Goal: Transaction & Acquisition: Purchase product/service

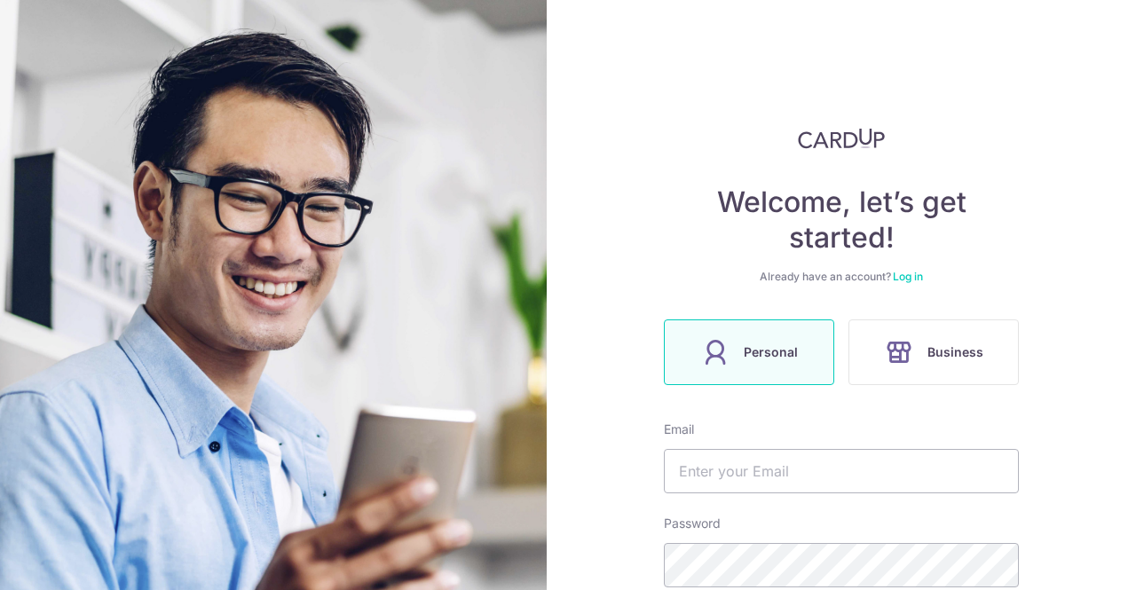
click at [775, 361] on span "Personal" at bounding box center [770, 352] width 54 height 21
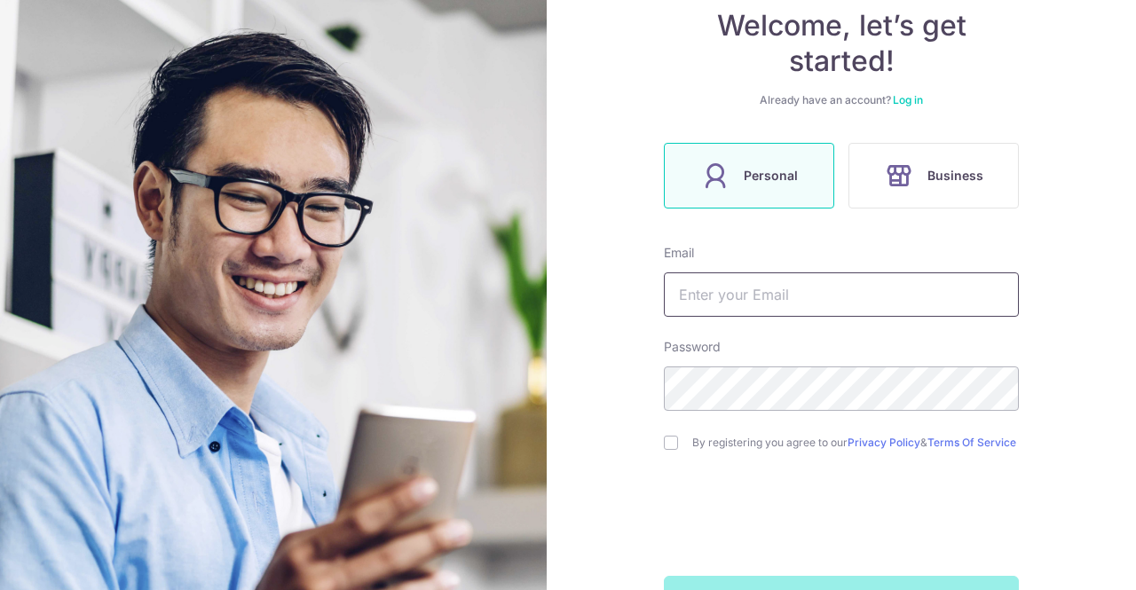
scroll to position [177, 0]
click at [735, 295] on input "text" at bounding box center [841, 293] width 355 height 44
click at [784, 297] on input "jeanetoh@gmailcom" at bounding box center [841, 293] width 355 height 44
type input "jeanetoh@gmail.com"
click at [668, 449] on input "checkbox" at bounding box center [671, 442] width 14 height 14
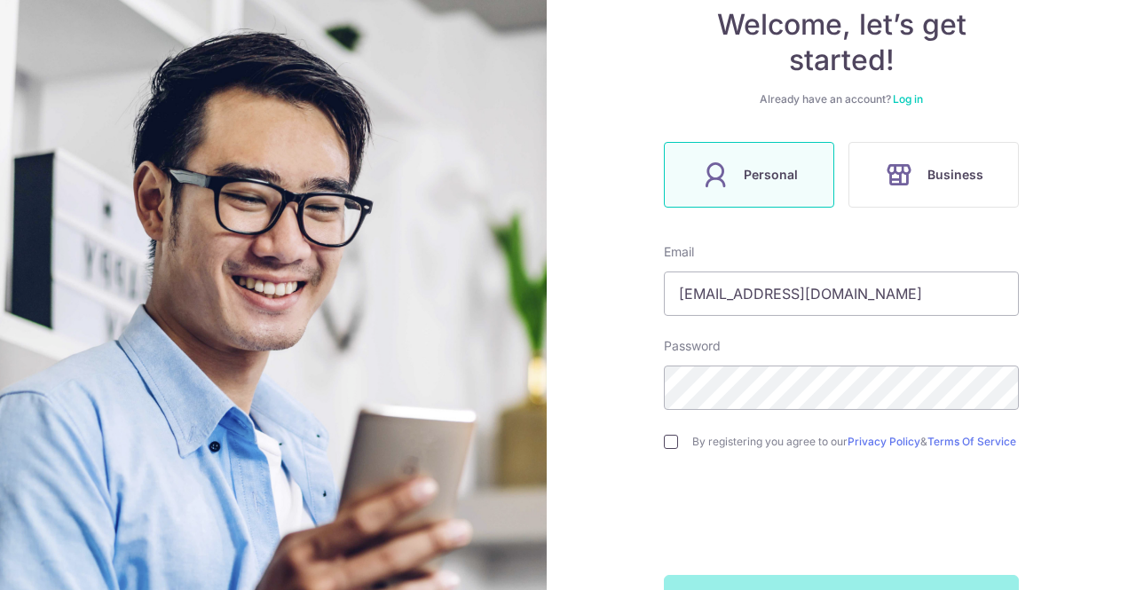
checkbox input "true"
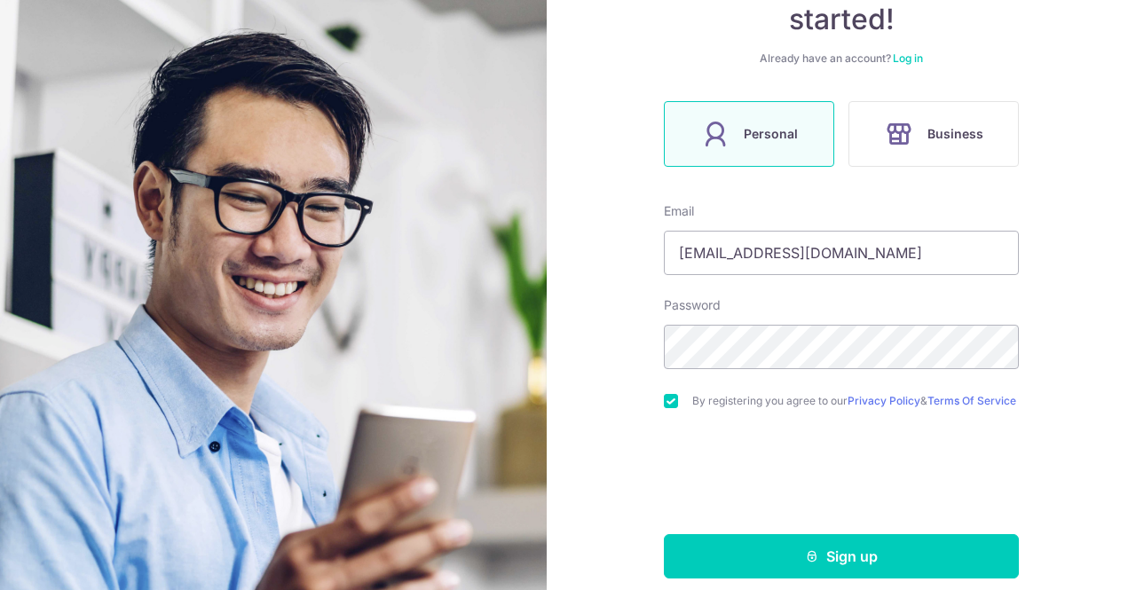
scroll to position [240, 0]
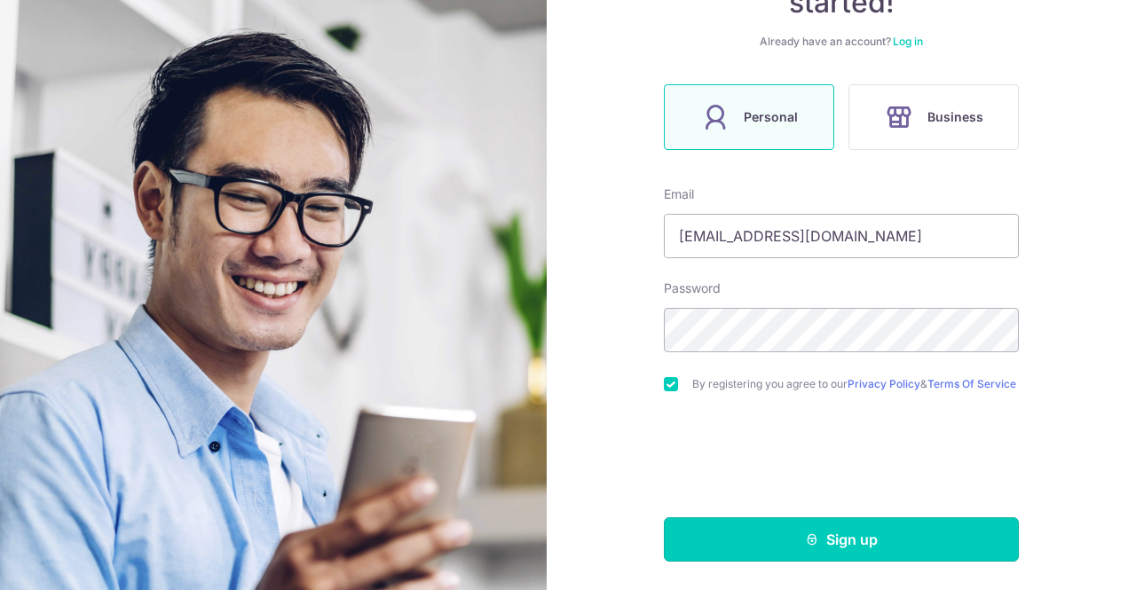
click at [846, 530] on button "Sign up" at bounding box center [841, 539] width 355 height 44
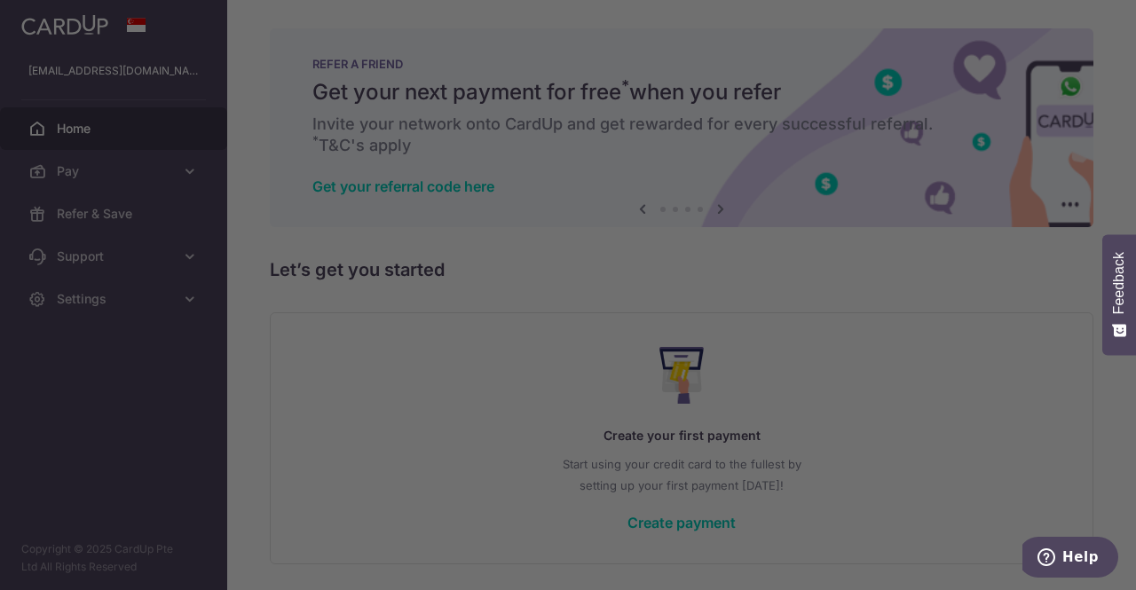
click at [936, 127] on div at bounding box center [573, 298] width 1147 height 596
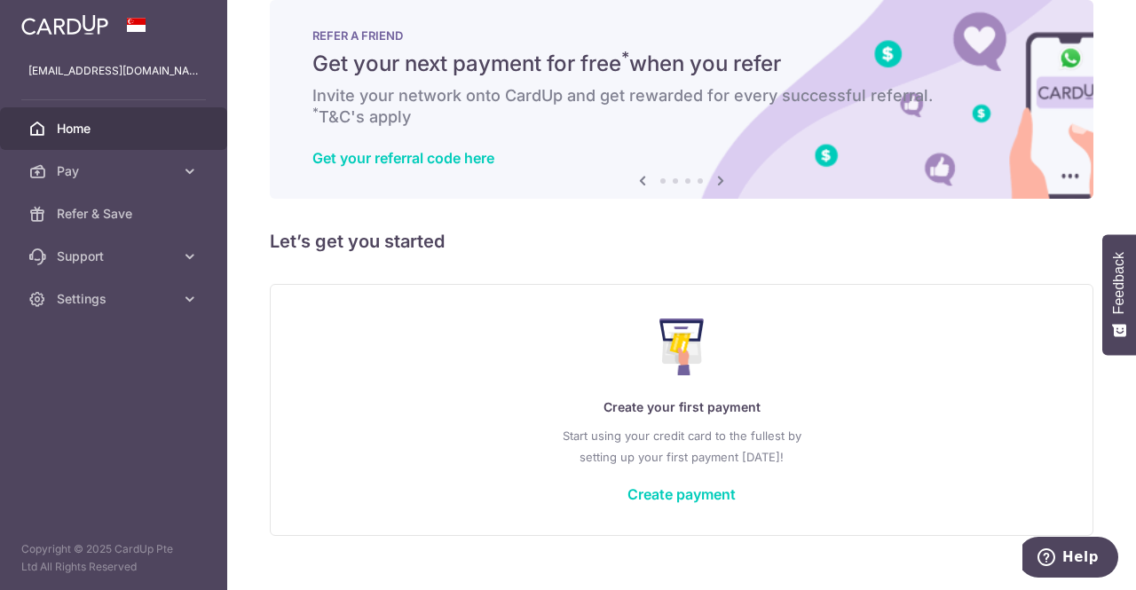
scroll to position [57, 0]
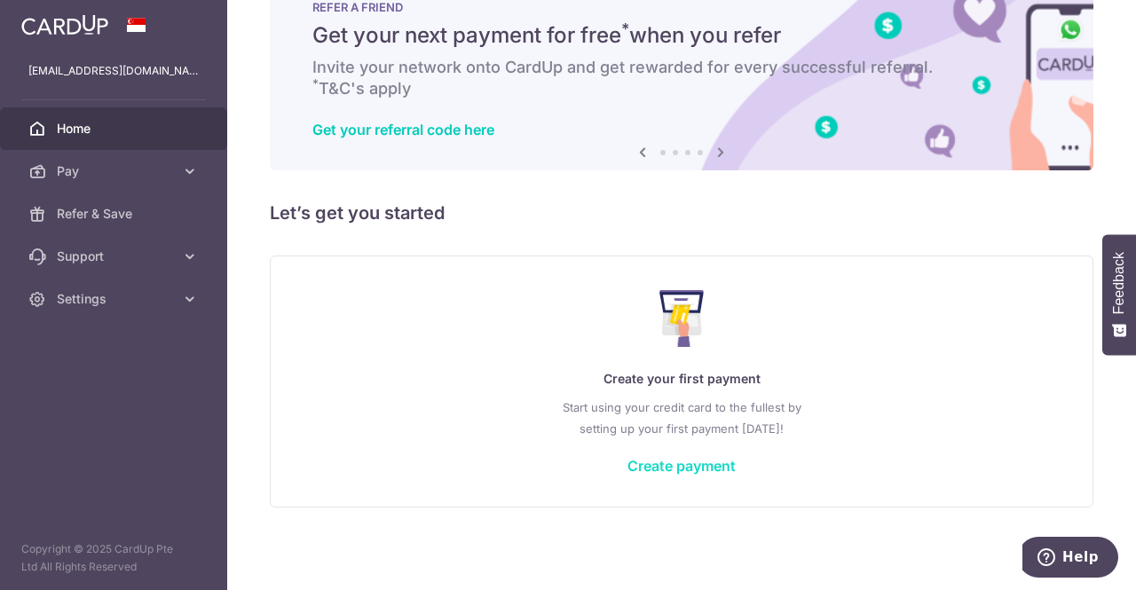
click at [692, 464] on link "Create payment" at bounding box center [681, 466] width 108 height 18
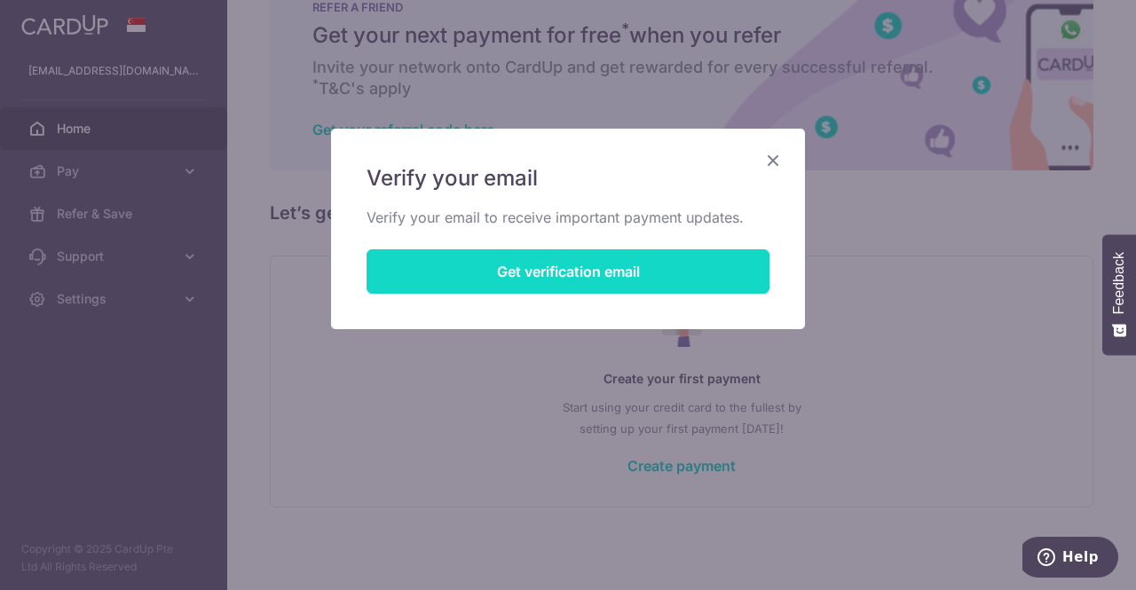
click at [626, 271] on button "Get verification email" at bounding box center [567, 271] width 403 height 44
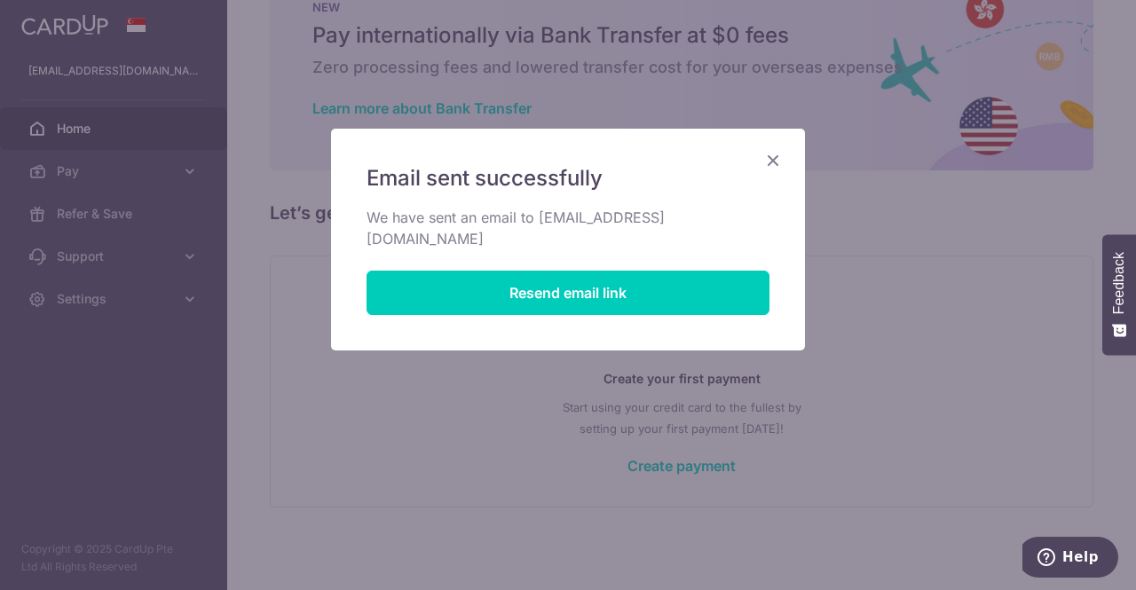
click at [774, 162] on icon "Close" at bounding box center [772, 160] width 21 height 22
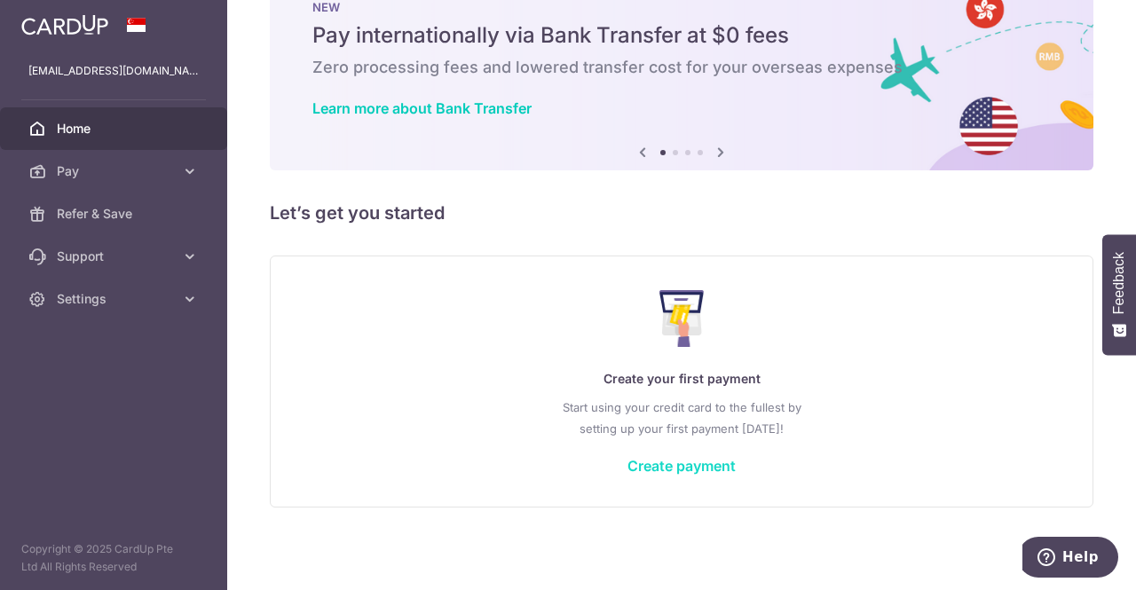
click at [663, 464] on link "Create payment" at bounding box center [681, 466] width 108 height 18
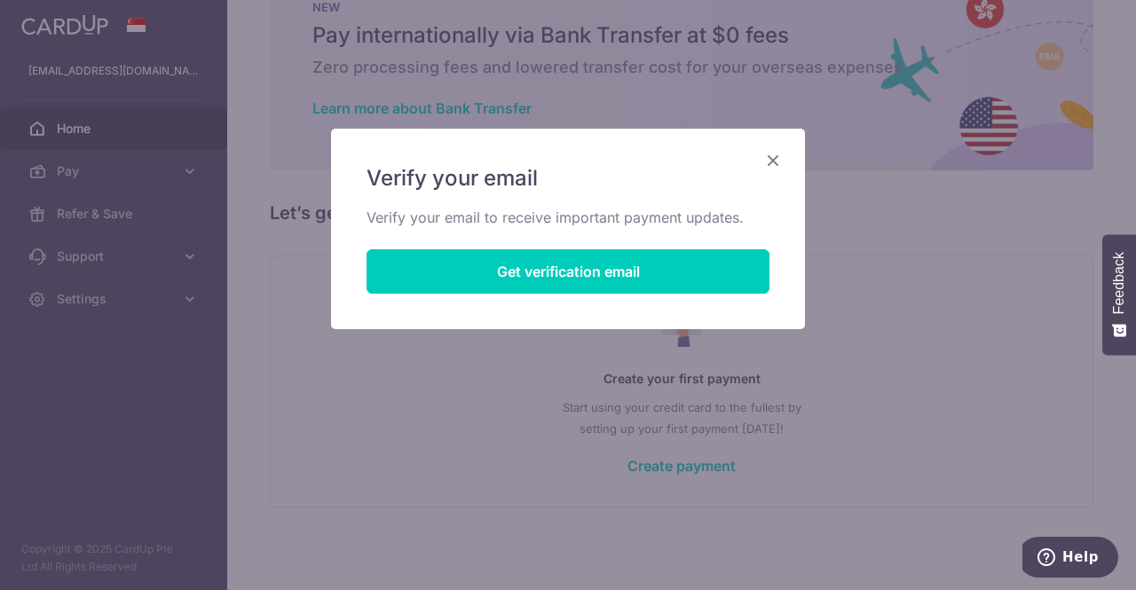
click at [778, 171] on div "Verify your email Verify your email to receive important payment updates. Get v…" at bounding box center [568, 229] width 474 height 201
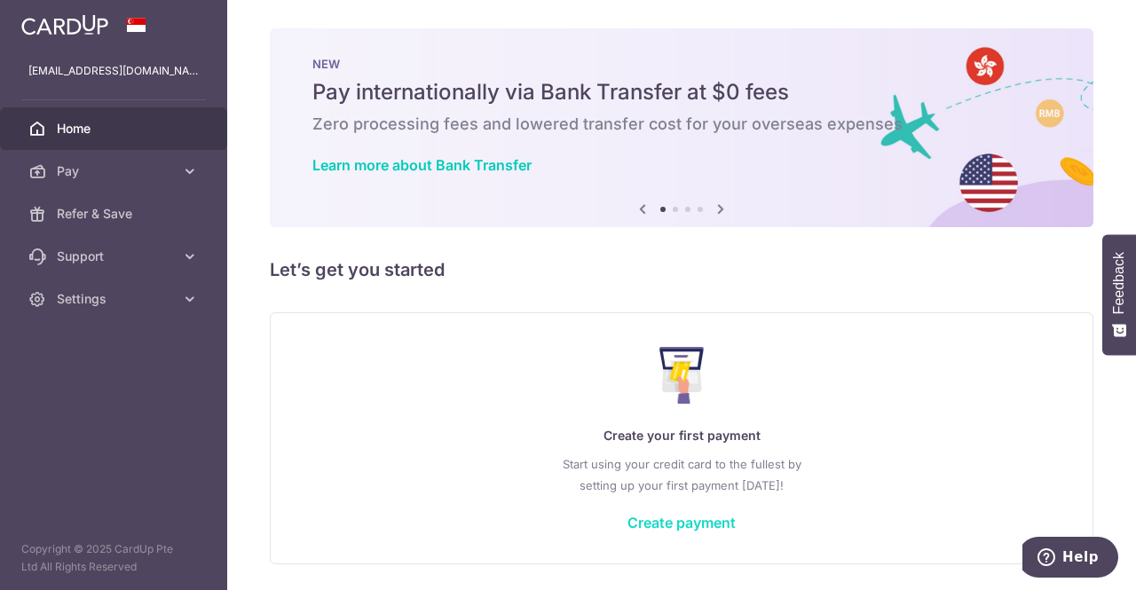
click at [632, 524] on link "Create payment" at bounding box center [681, 523] width 108 height 18
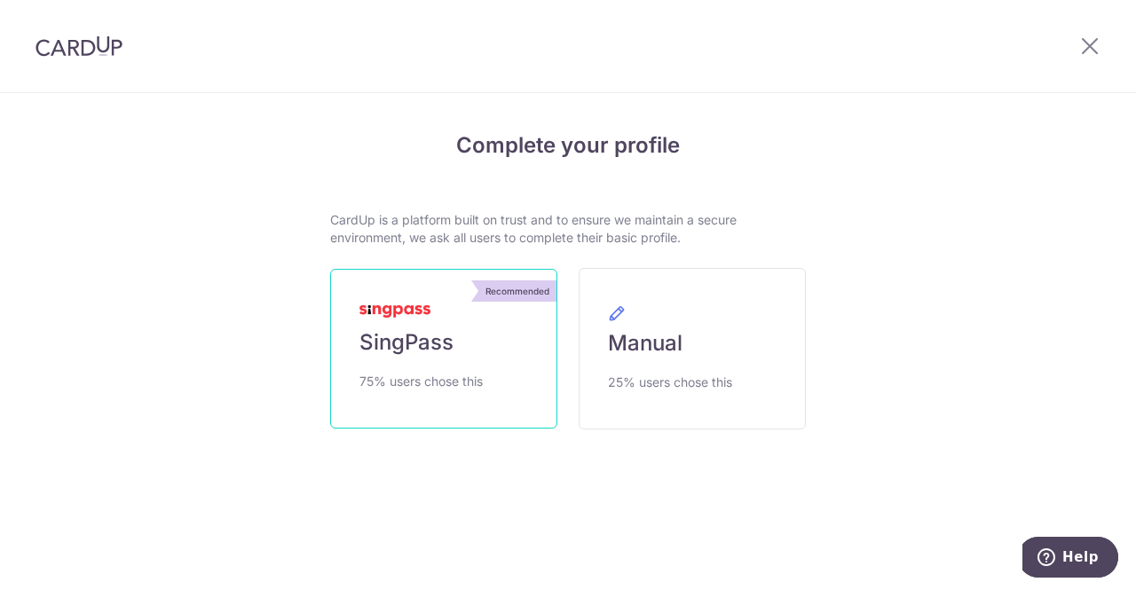
click at [492, 315] on link "Recommended SingPass 75% users chose this" at bounding box center [443, 349] width 227 height 160
click at [555, 222] on p "CardUp is a platform built on trust and to ensure we maintain a secure environm…" at bounding box center [568, 228] width 476 height 35
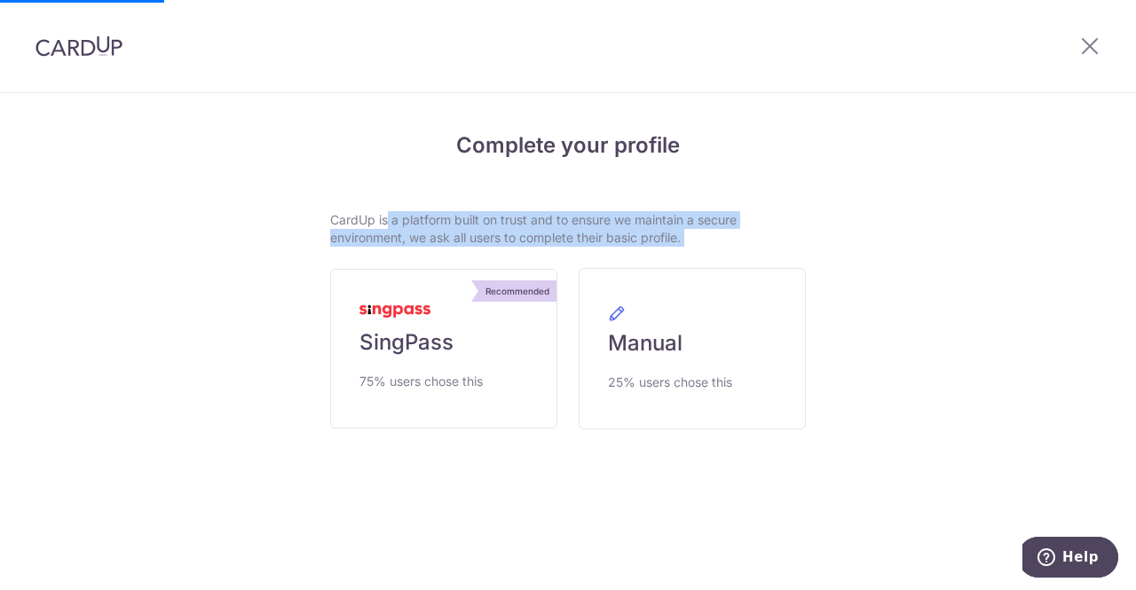
click at [555, 222] on p "CardUp is a platform built on trust and to ensure we maintain a secure environm…" at bounding box center [568, 228] width 476 height 35
click at [481, 359] on link "Recommended SingPass 75% users chose this" at bounding box center [443, 349] width 227 height 160
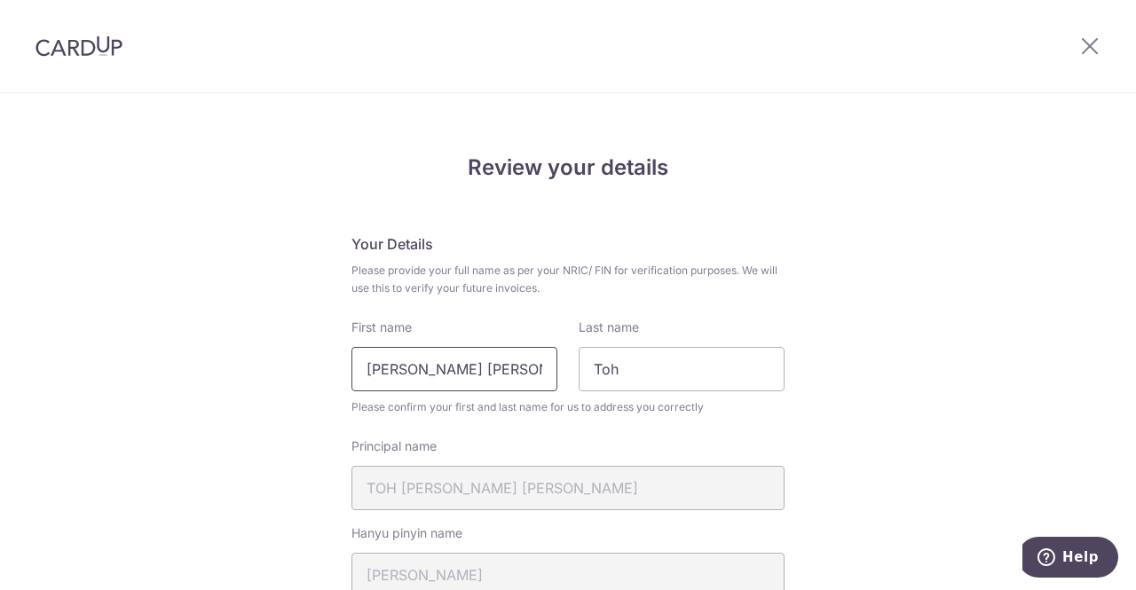
drag, startPoint x: 411, startPoint y: 365, endPoint x: 314, endPoint y: 355, distance: 97.2
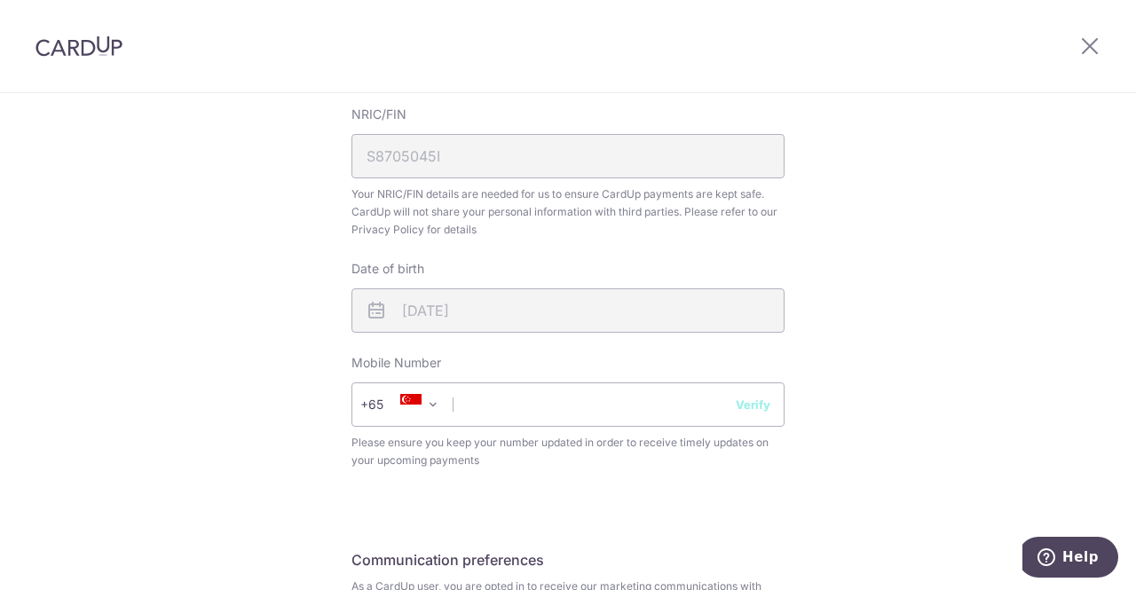
scroll to position [621, 0]
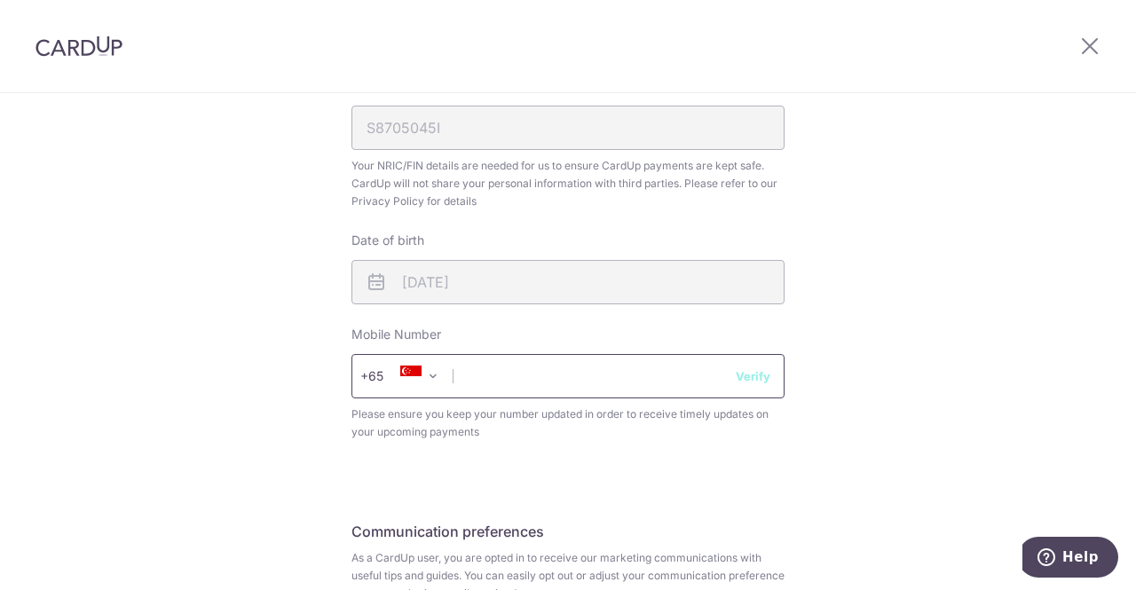
type input "[PERSON_NAME]"
click at [494, 381] on input "text" at bounding box center [567, 376] width 433 height 44
type input "97906292"
click at [760, 374] on button "Verify" at bounding box center [752, 376] width 35 height 18
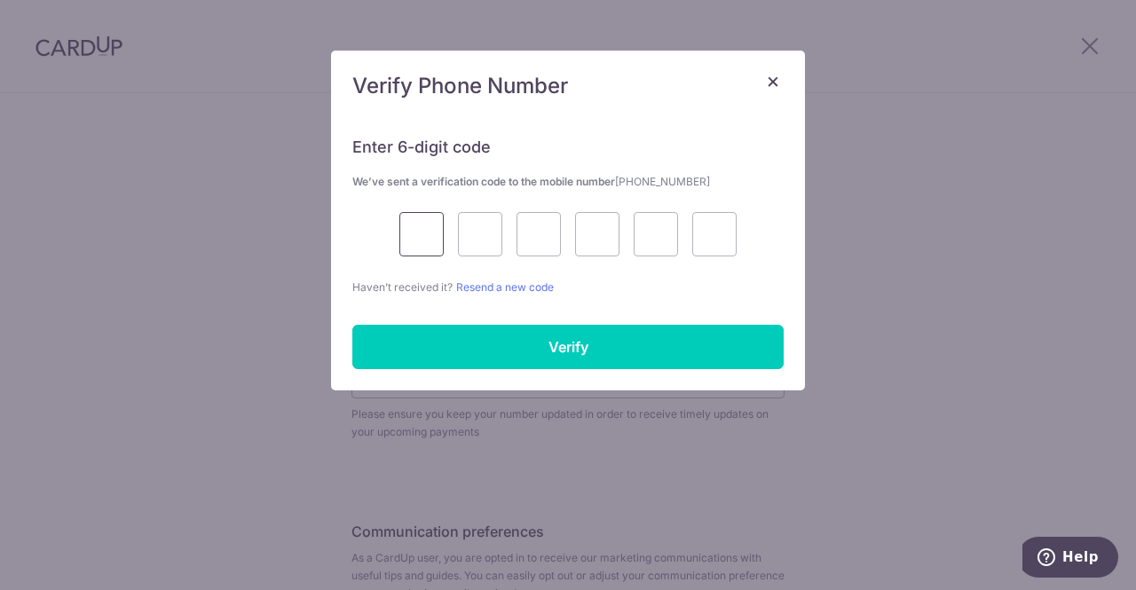
click at [443, 233] on input "text" at bounding box center [421, 234] width 44 height 44
type input "6"
type input "5"
type input "6"
type input "4"
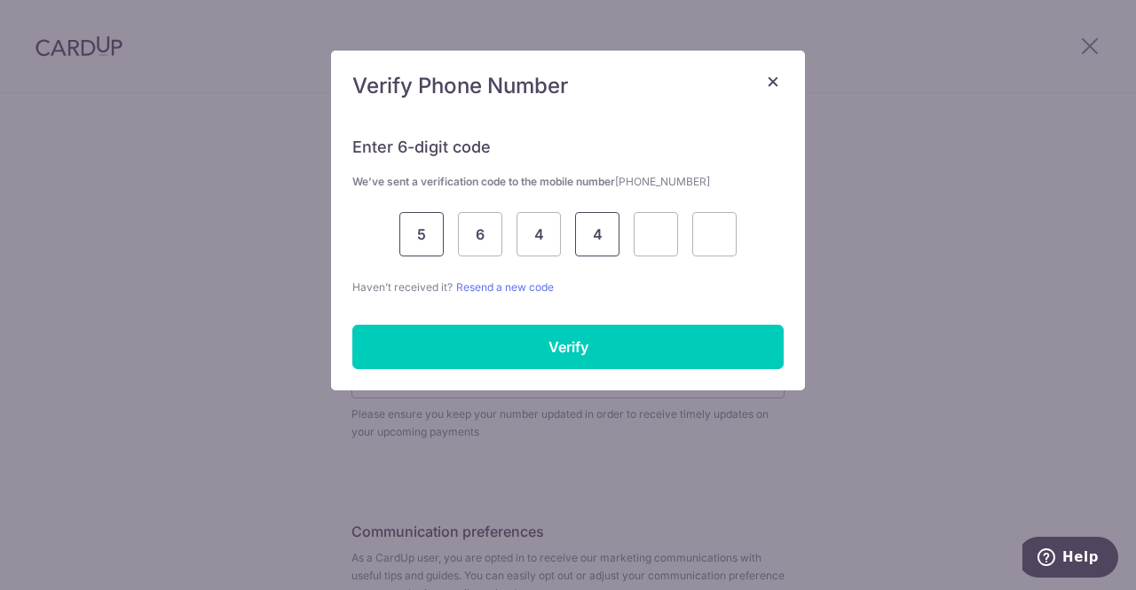
type input "4"
type input "8"
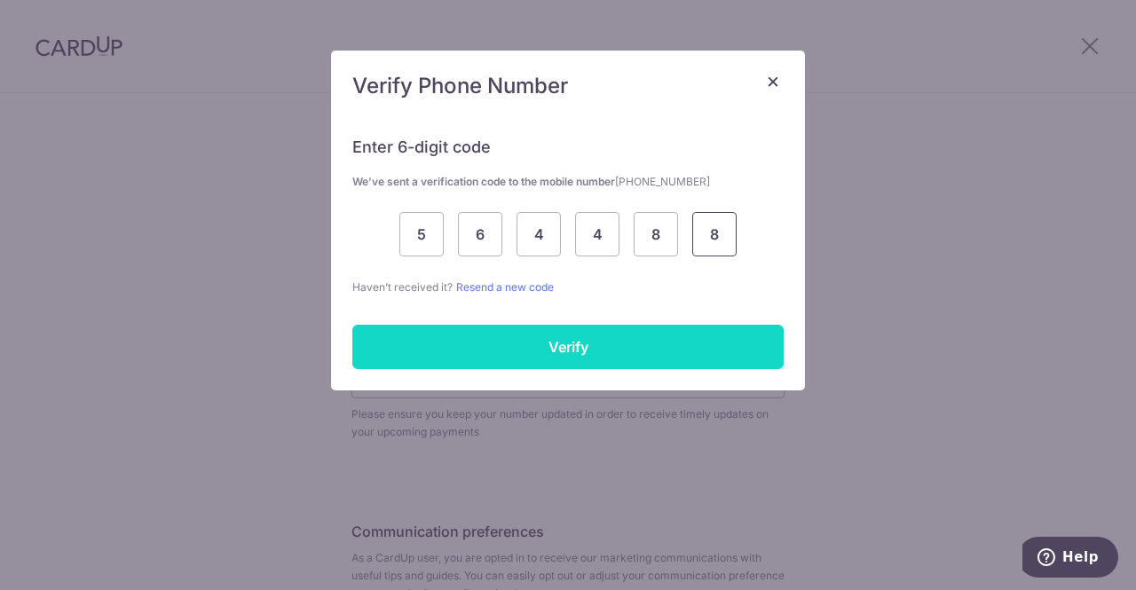
type input "8"
click at [573, 336] on input "Verify" at bounding box center [567, 347] width 431 height 44
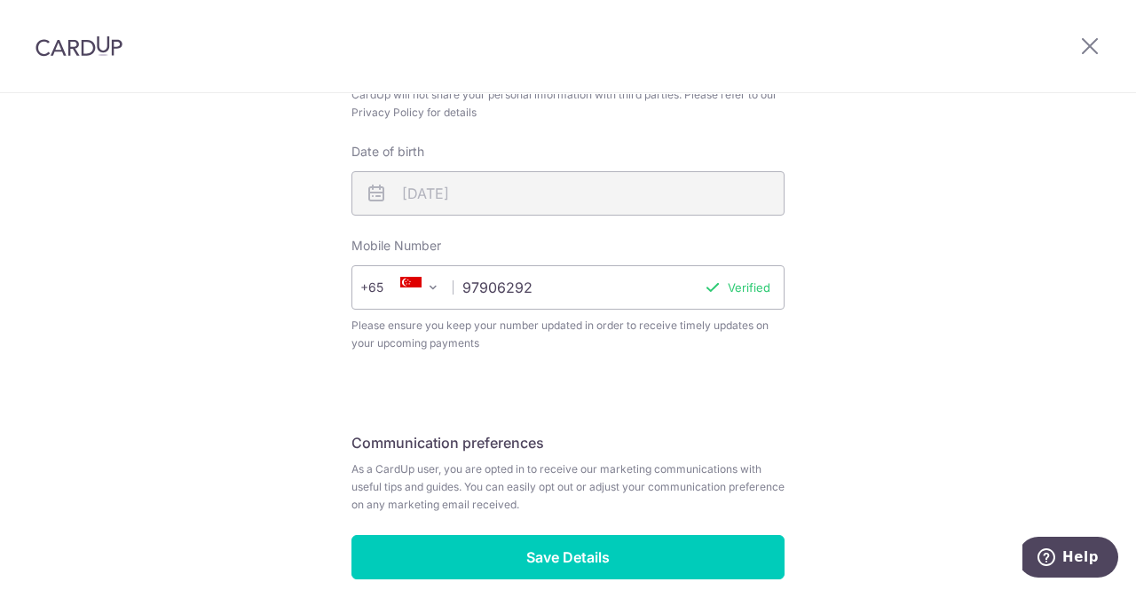
scroll to position [796, 0]
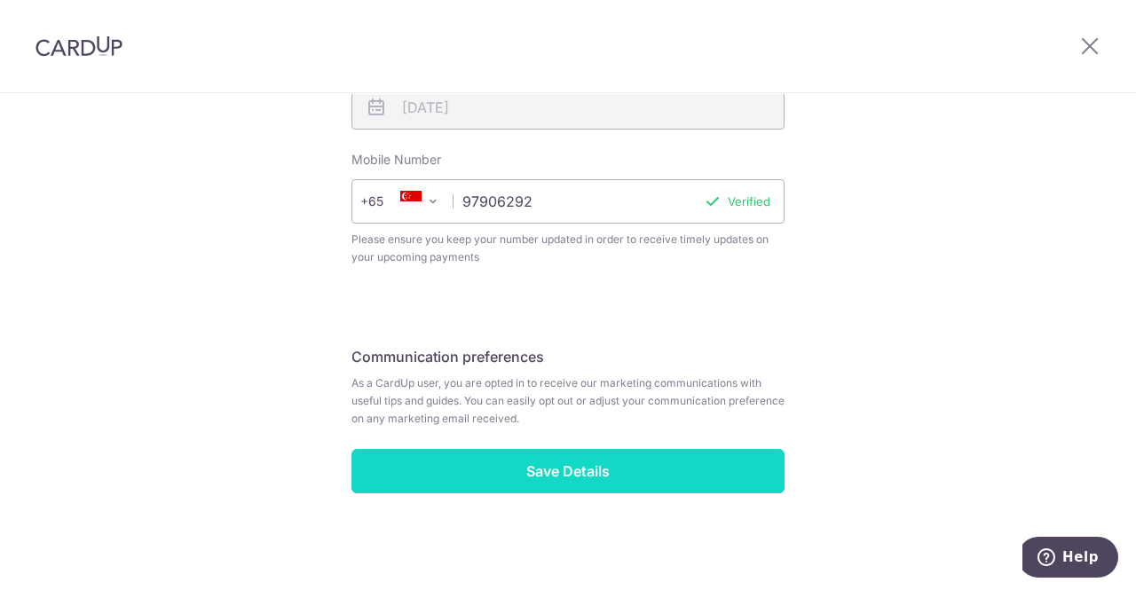
click at [652, 467] on input "Save Details" at bounding box center [567, 471] width 433 height 44
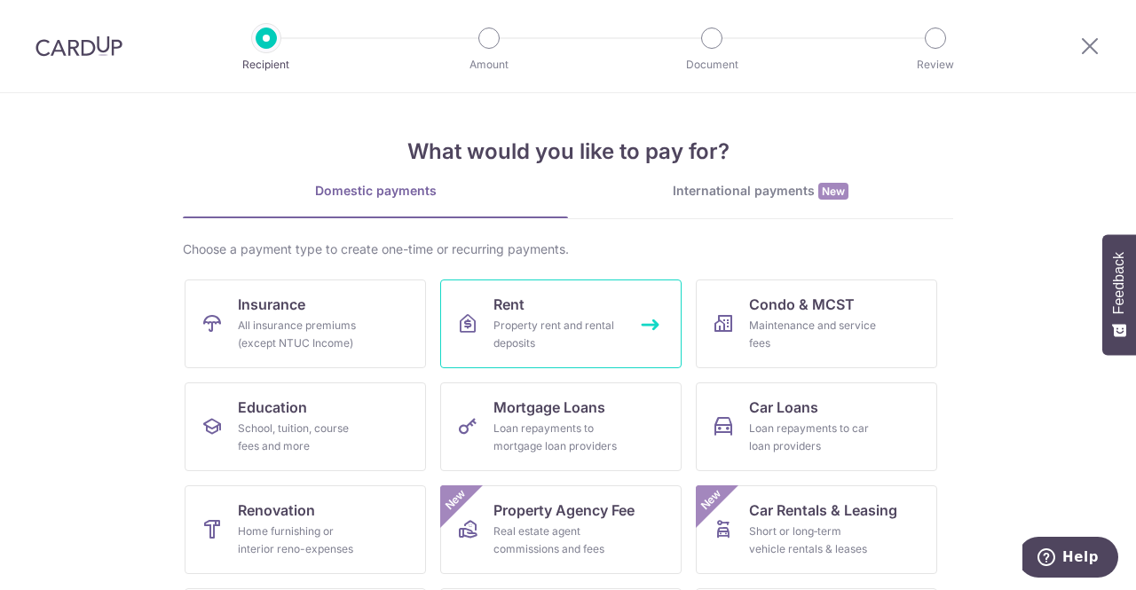
click at [538, 340] on div "Property rent and rental deposits" at bounding box center [557, 334] width 128 height 35
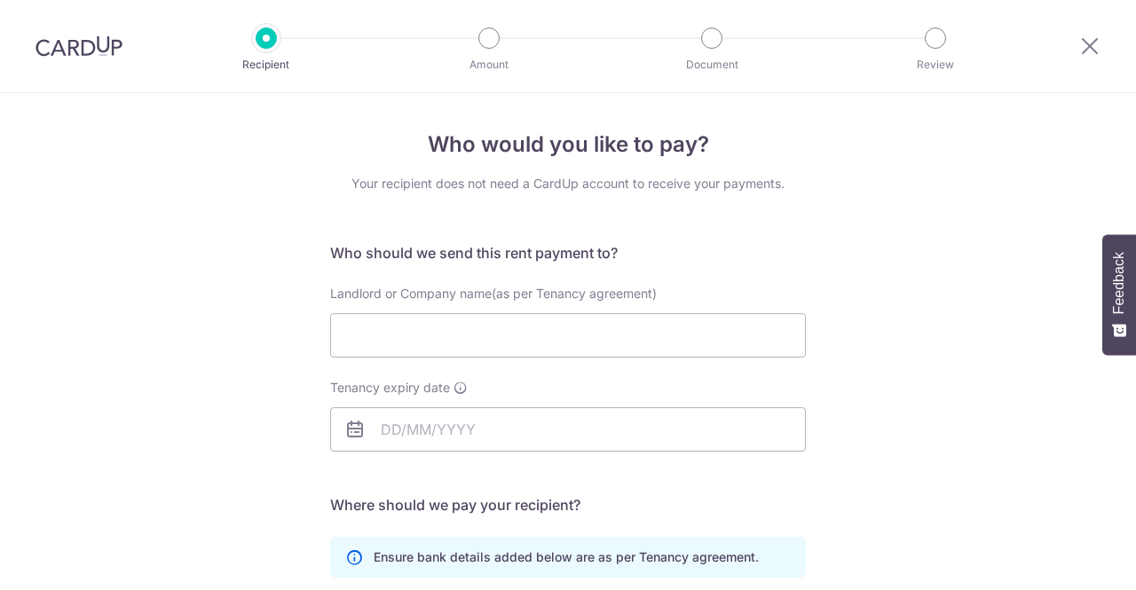
click at [650, 336] on input "Landlord or Company name(as per Tenancy agreement)" at bounding box center [568, 335] width 476 height 44
click at [649, 336] on input "Landlord or Company name(as per Tenancy agreement)" at bounding box center [568, 335] width 476 height 44
click at [638, 337] on input "Landlord or Company name(as per Tenancy agreement)" at bounding box center [568, 335] width 476 height 44
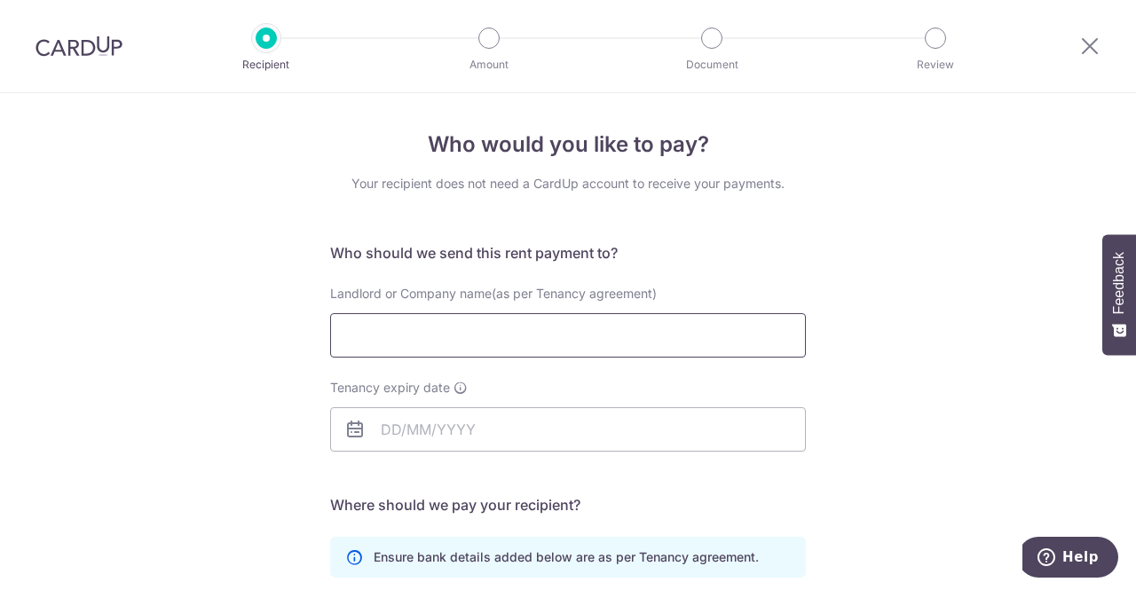
click at [695, 331] on input "Landlord or Company name(as per Tenancy agreement)" at bounding box center [568, 335] width 476 height 44
type input "Leong Tuck Ho, Derek"
click at [387, 427] on input "Tenancy expiry date" at bounding box center [568, 429] width 476 height 44
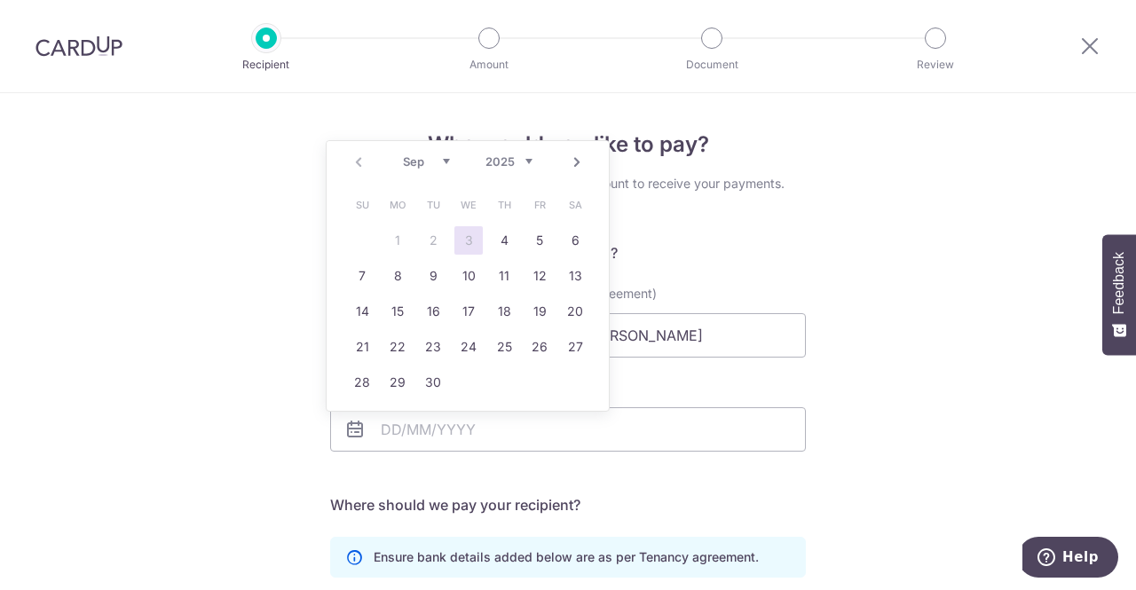
click at [578, 163] on link "Next" at bounding box center [576, 162] width 21 height 21
click at [566, 166] on link "Next" at bounding box center [576, 162] width 21 height 21
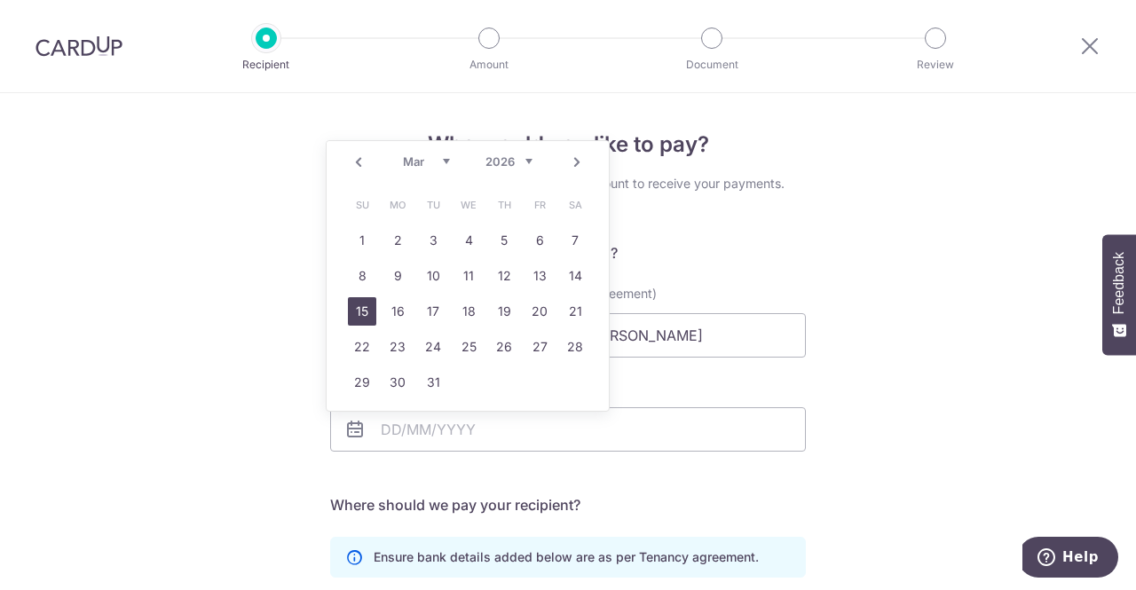
click at [354, 311] on link "15" at bounding box center [362, 311] width 28 height 28
type input "15/03/2026"
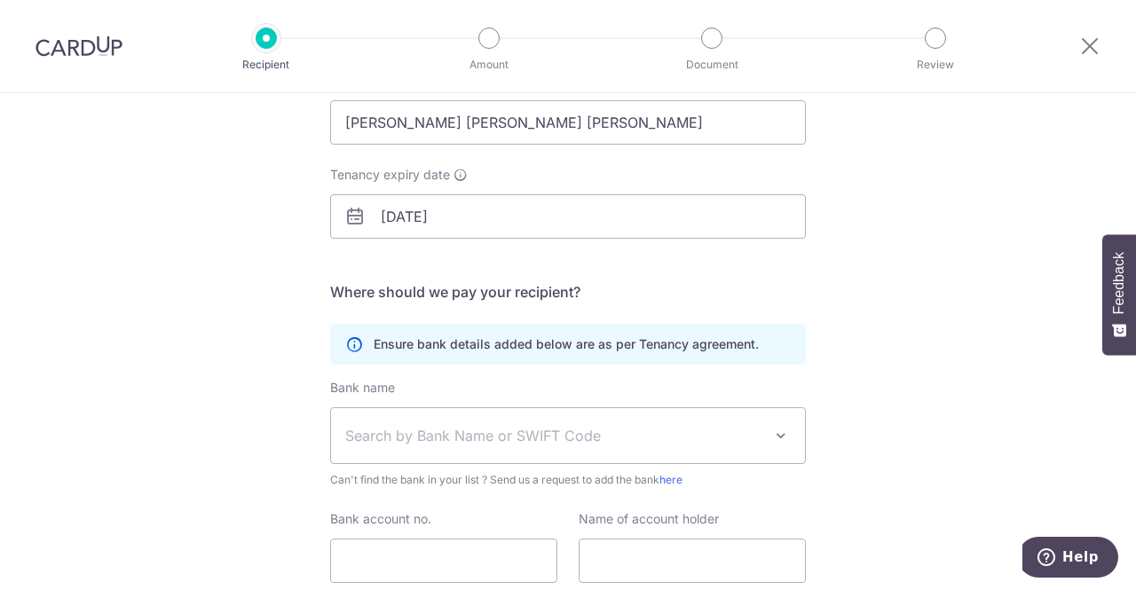
scroll to position [266, 0]
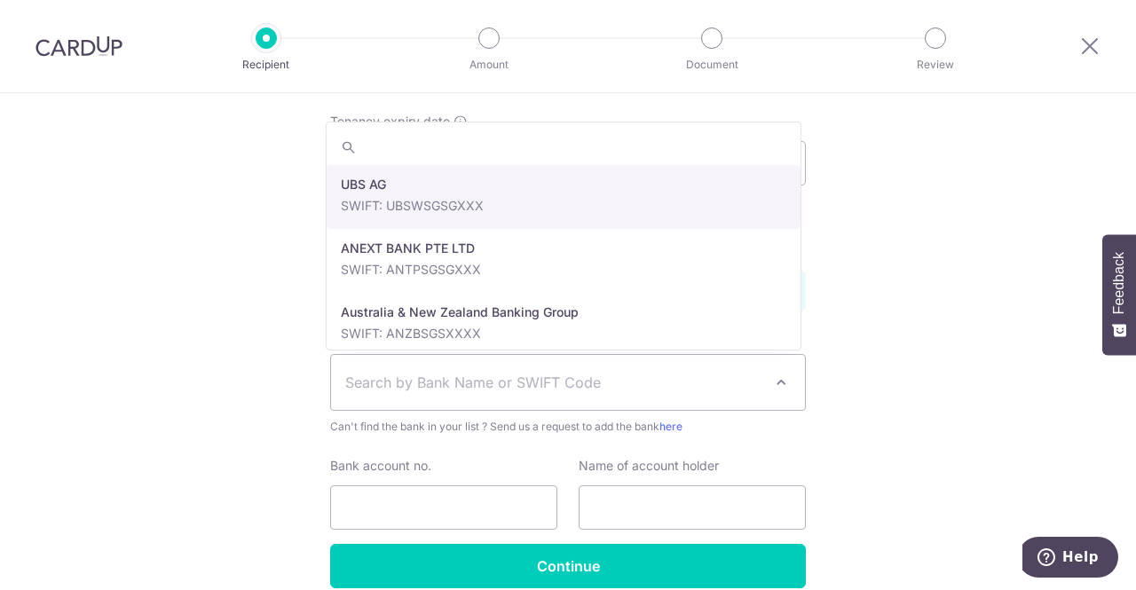
click at [547, 379] on span "Search by Bank Name or SWIFT Code" at bounding box center [553, 382] width 417 height 21
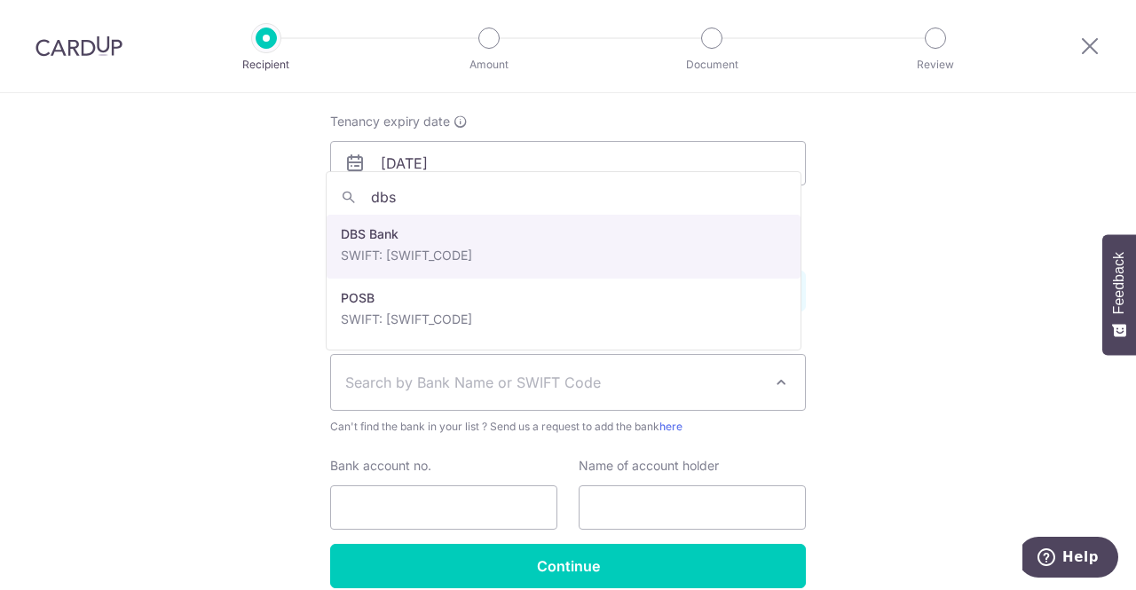
type input "dbs"
select select "6"
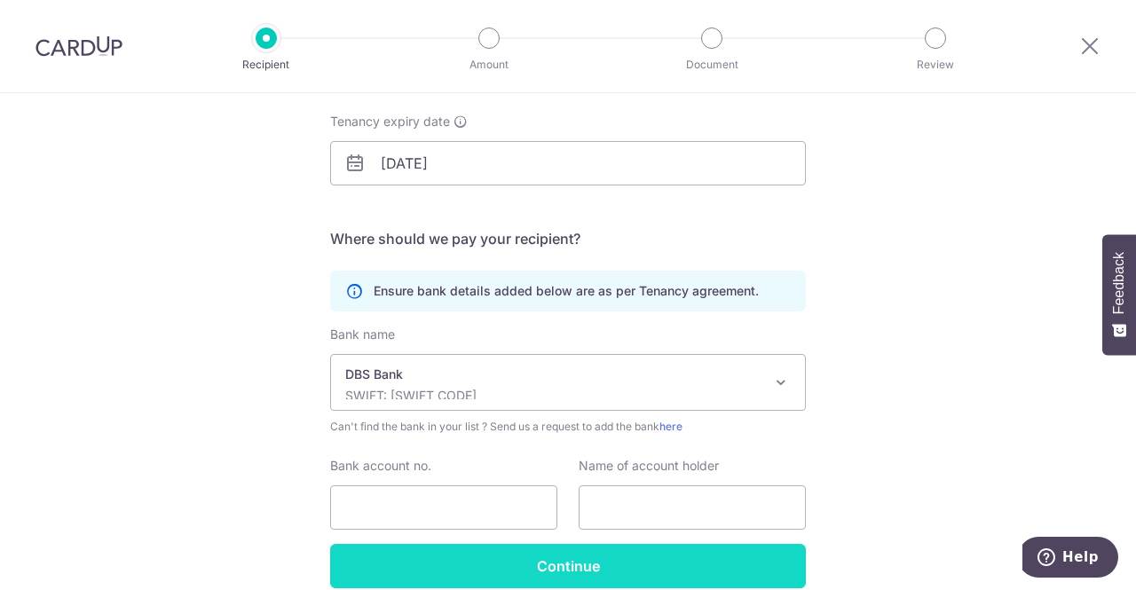
click at [440, 566] on input "Continue" at bounding box center [568, 566] width 476 height 44
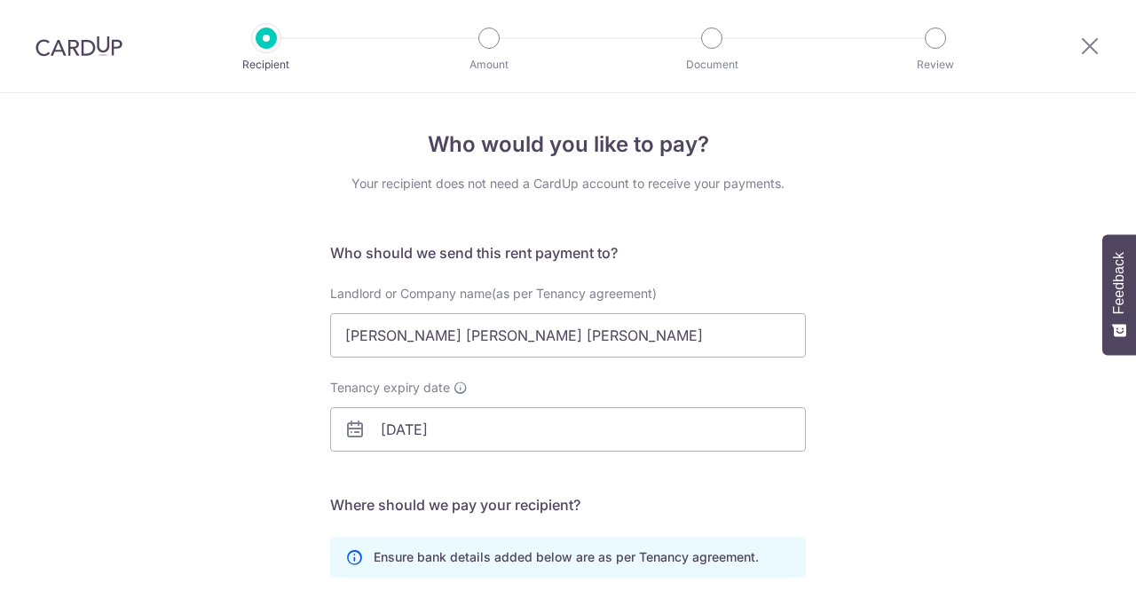
scroll to position [389, 0]
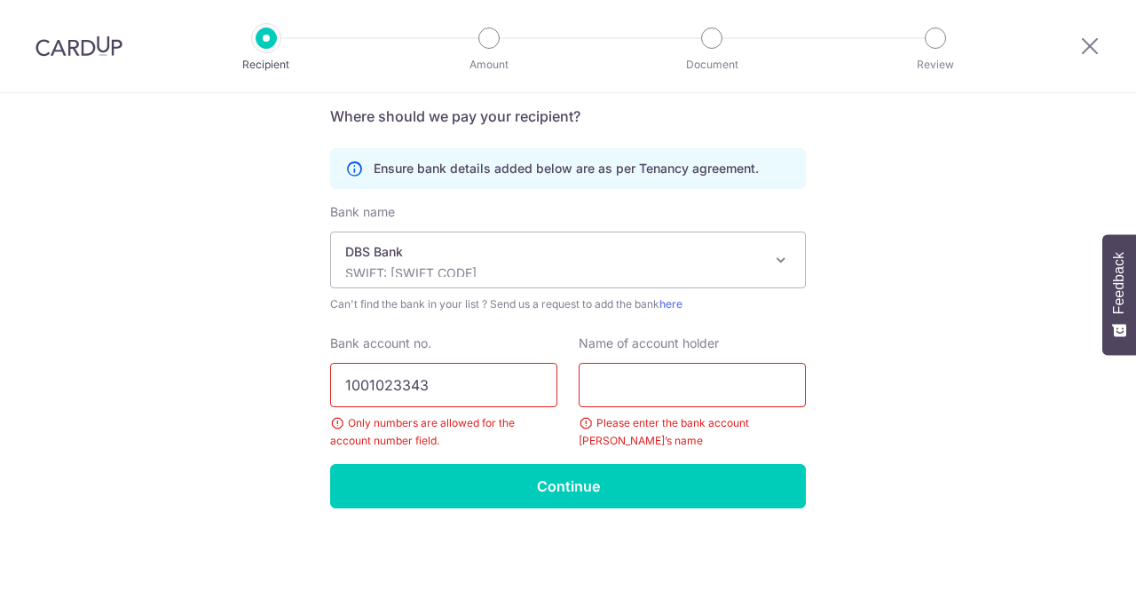
type input "1001023343"
click at [631, 376] on input "text" at bounding box center [691, 385] width 227 height 44
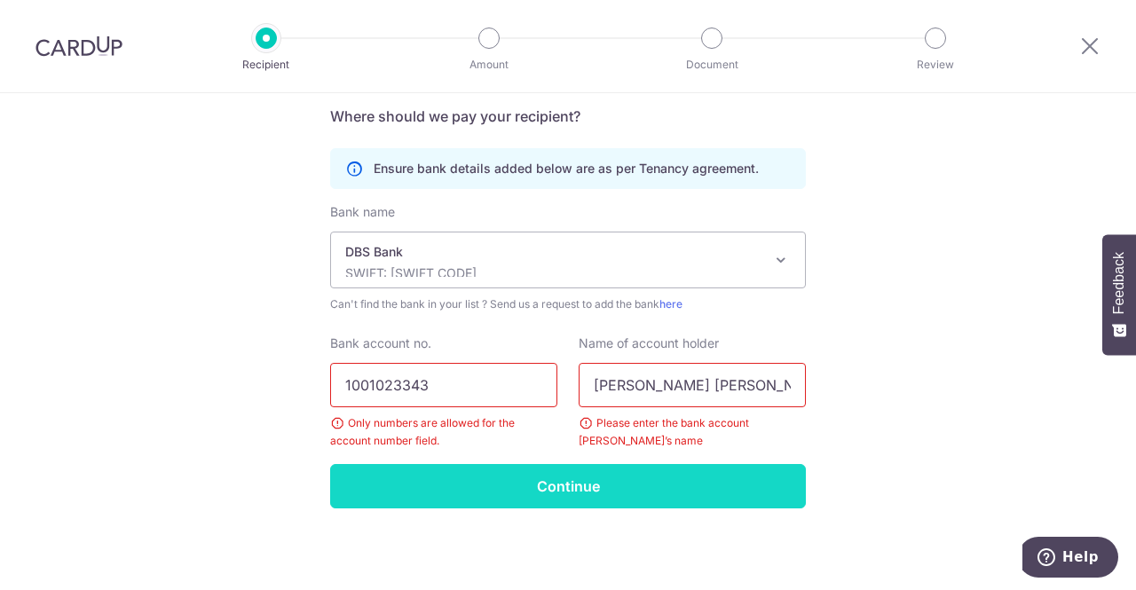
type input "Leong Tuck Ho Derek"
click at [613, 472] on input "Continue" at bounding box center [568, 486] width 476 height 44
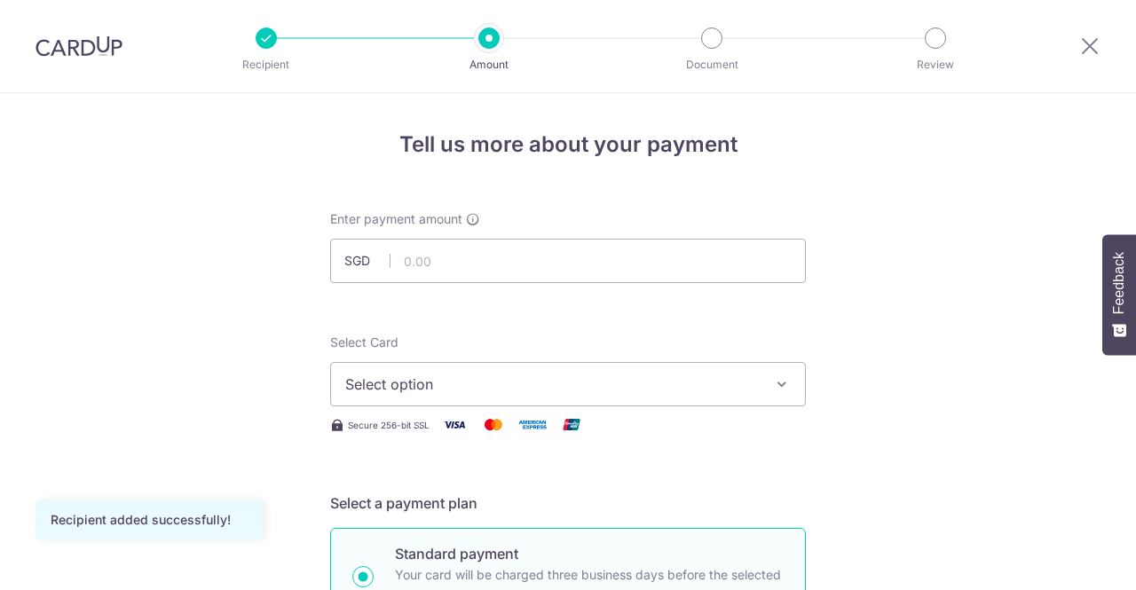
click at [511, 253] on input "text" at bounding box center [568, 261] width 476 height 44
type input "3,600.00"
click at [407, 389] on span "Select option" at bounding box center [551, 384] width 413 height 21
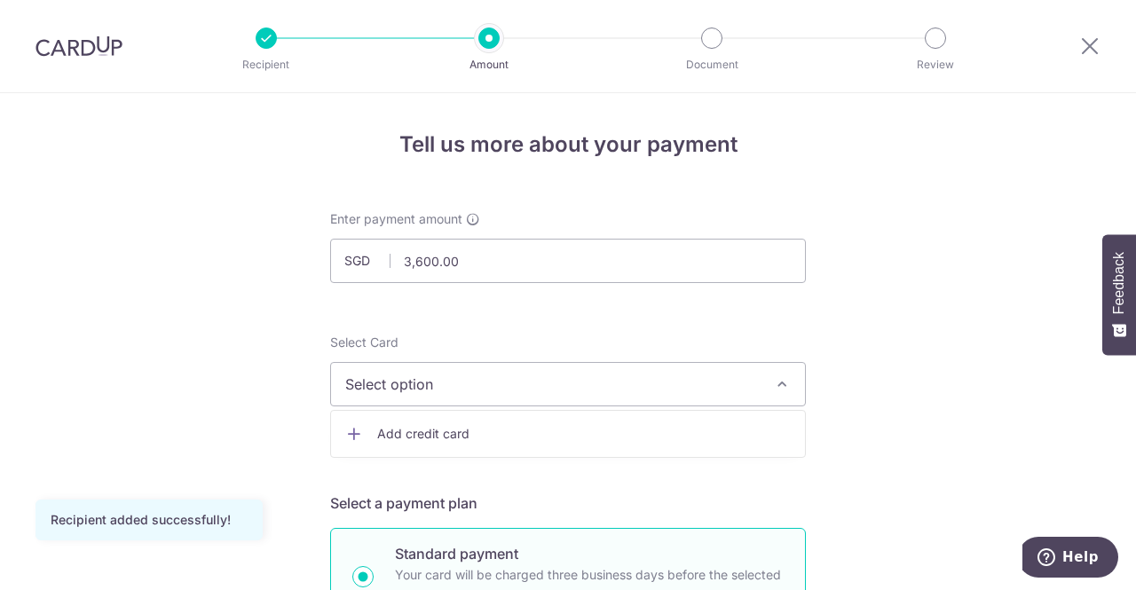
click at [408, 429] on span "Add credit card" at bounding box center [583, 434] width 413 height 18
